Goal: Navigation & Orientation: Find specific page/section

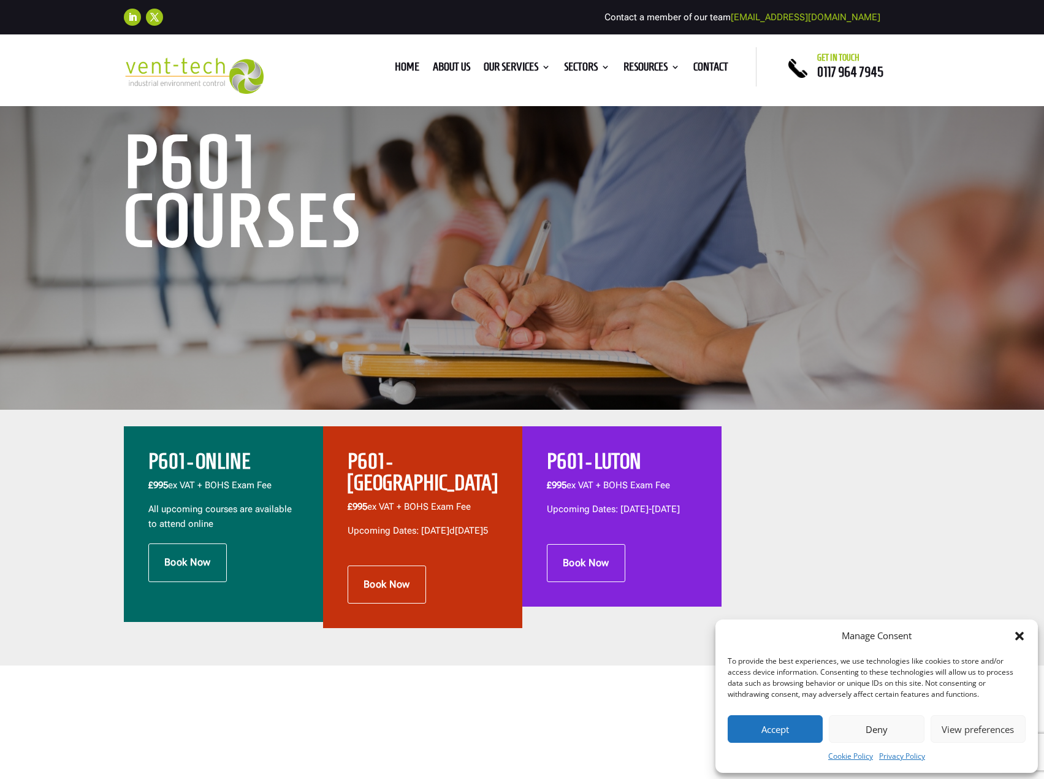
scroll to position [123, 0]
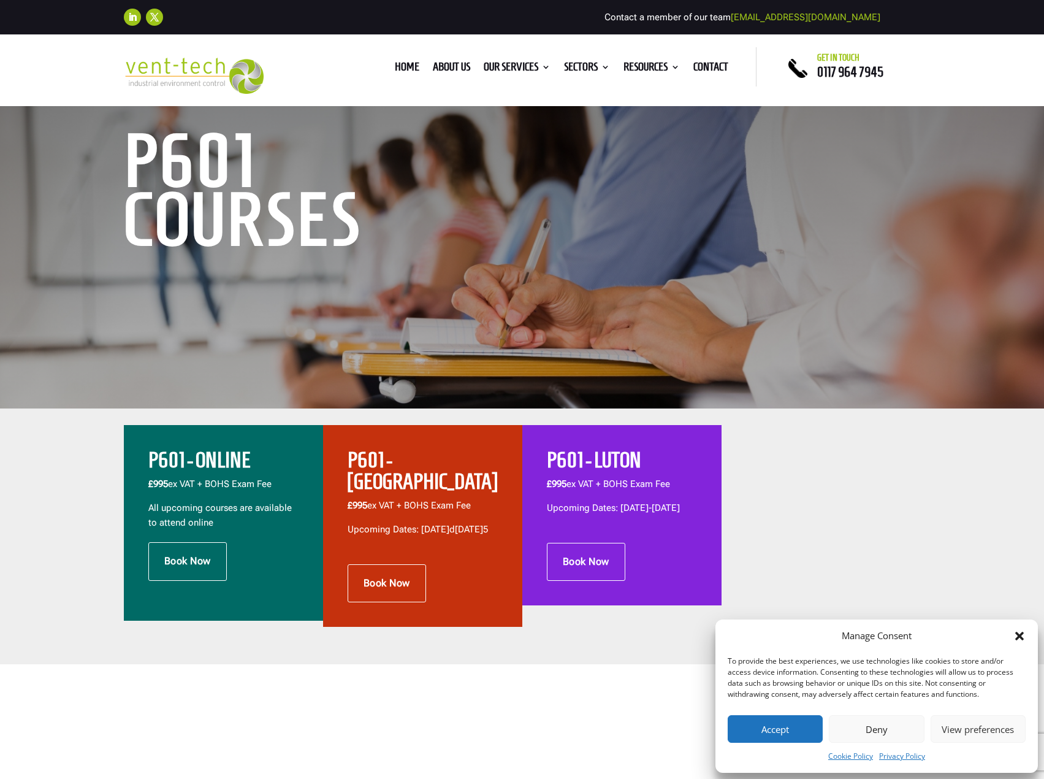
click at [1019, 638] on icon "Close dialog" at bounding box center [1020, 636] width 9 height 9
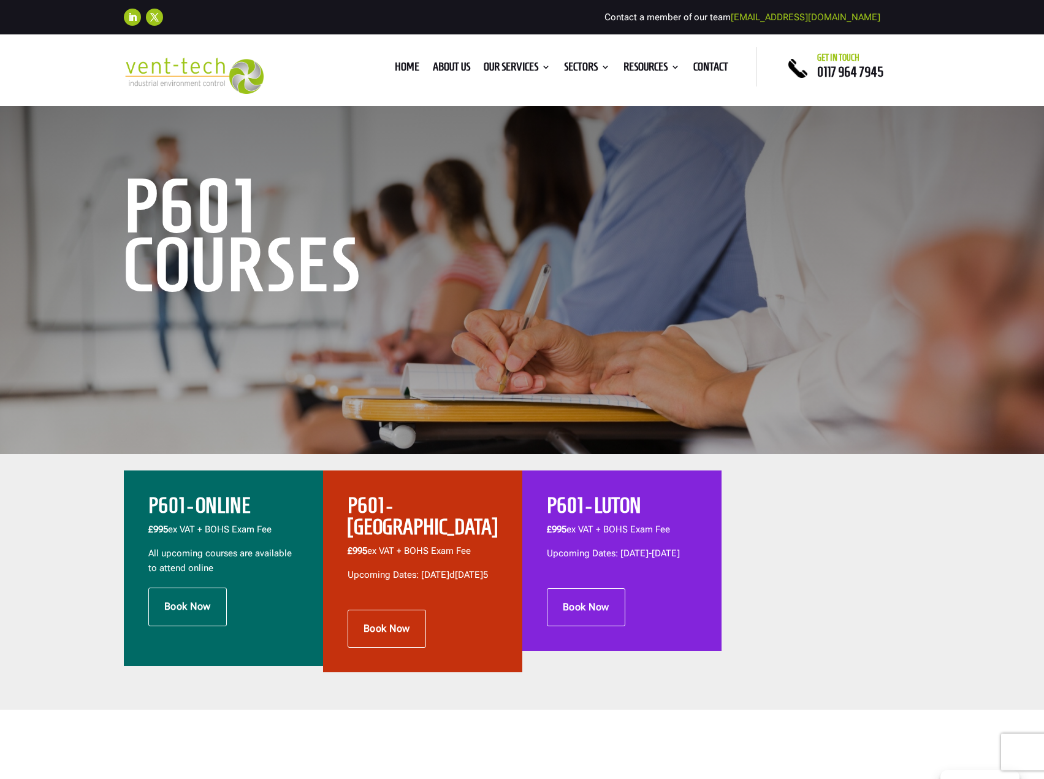
scroll to position [0, 0]
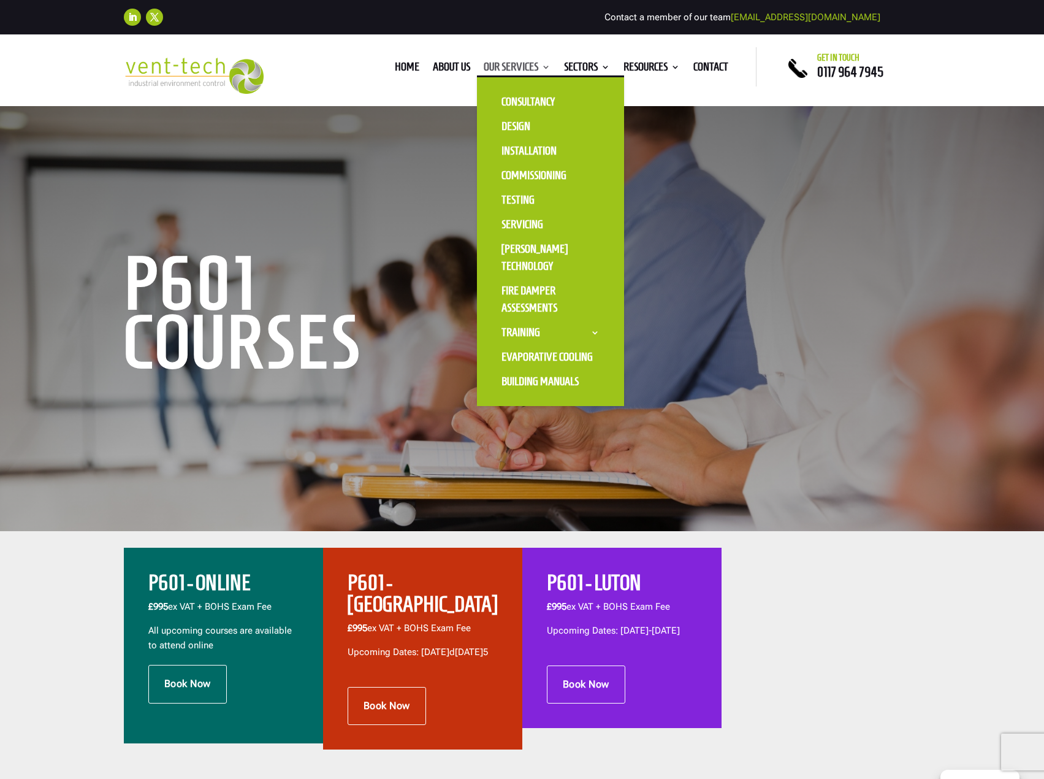
click at [542, 66] on link "Our Services" at bounding box center [517, 69] width 67 height 13
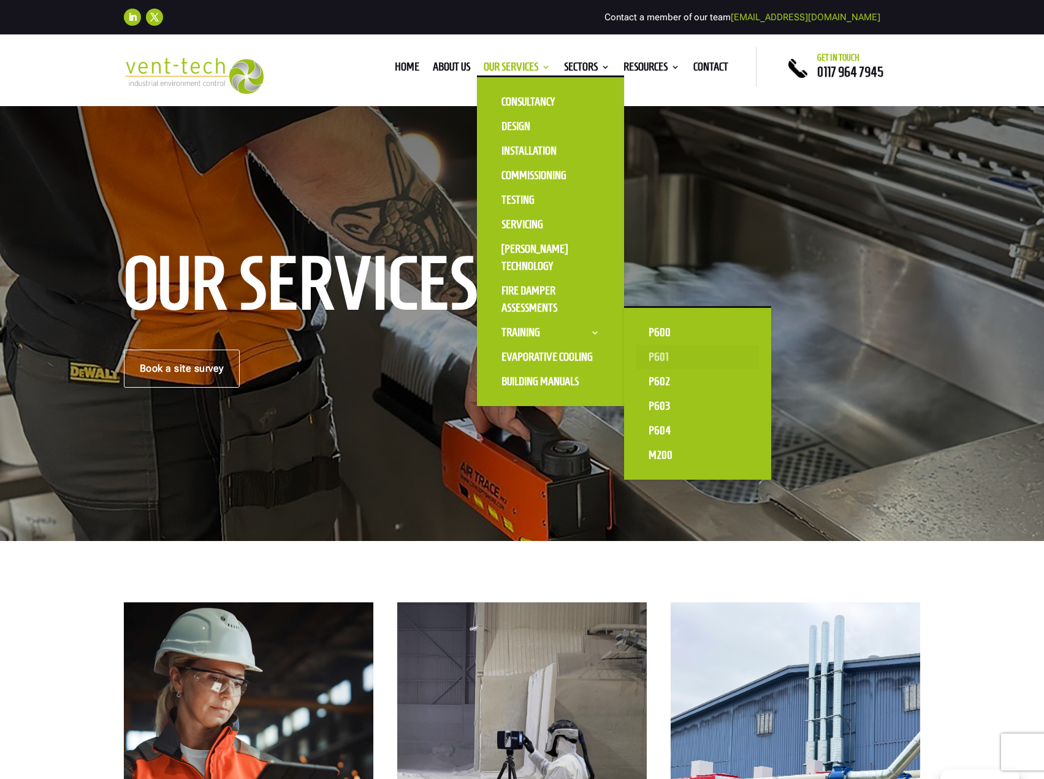
click at [681, 353] on link "P601" at bounding box center [698, 357] width 123 height 25
